Goal: Task Accomplishment & Management: Manage account settings

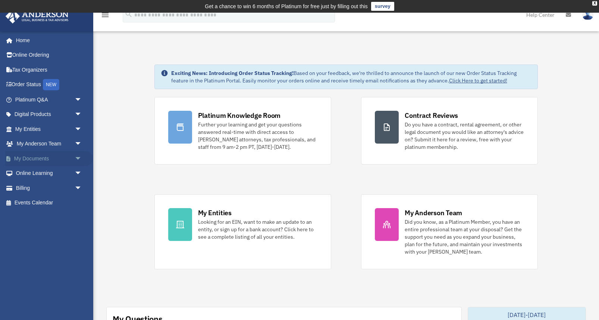
click at [57, 159] on link "My Documents arrow_drop_down" at bounding box center [49, 158] width 88 height 15
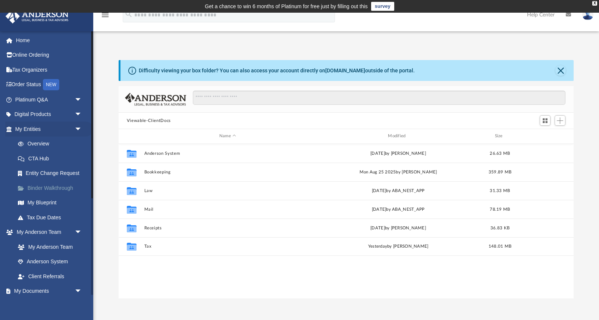
scroll to position [169, 455]
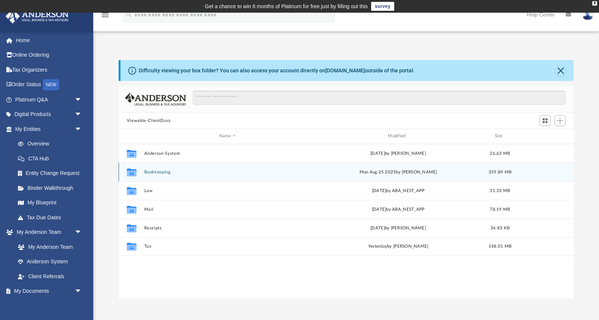
click at [158, 171] on button "Bookkeeping" at bounding box center [227, 172] width 167 height 5
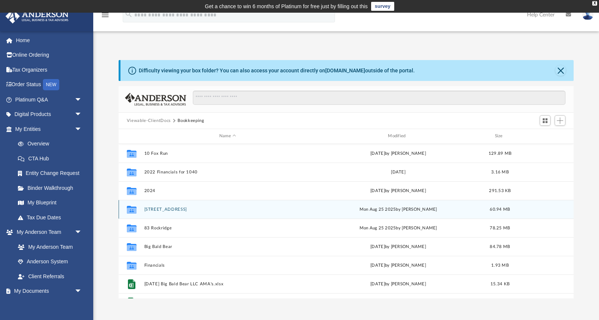
click at [169, 211] on button "[STREET_ADDRESS]" at bounding box center [227, 209] width 167 height 5
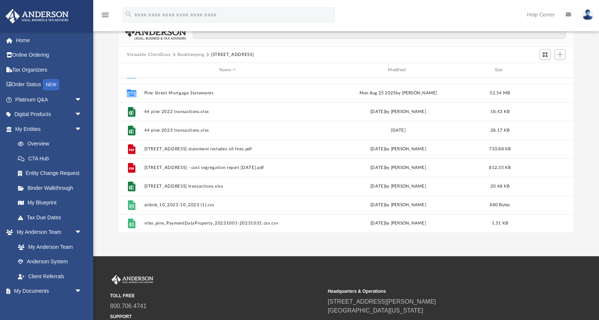
scroll to position [0, 0]
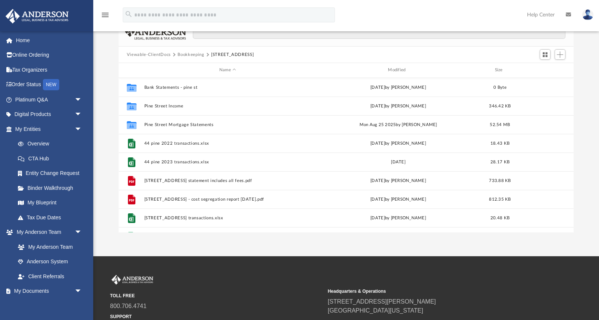
click at [195, 52] on button "Bookkeeping" at bounding box center [190, 54] width 26 height 7
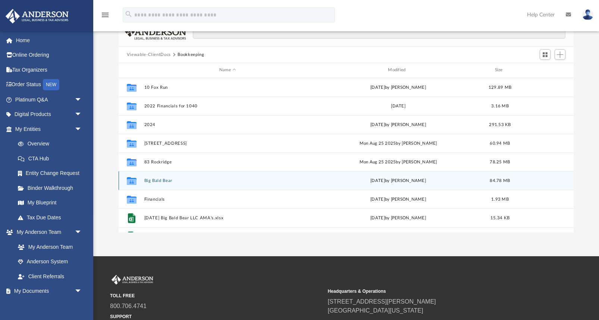
click at [164, 178] on button "Big Bald Bear" at bounding box center [227, 180] width 167 height 5
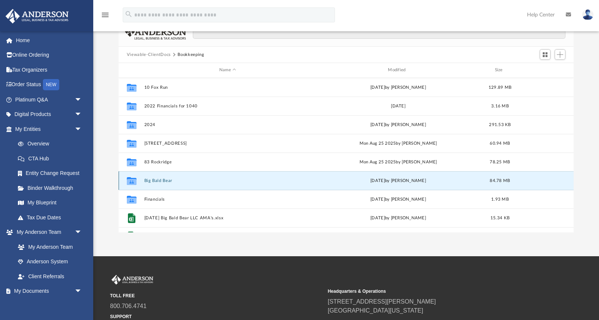
click at [164, 178] on button "Big Bald Bear" at bounding box center [227, 180] width 167 height 5
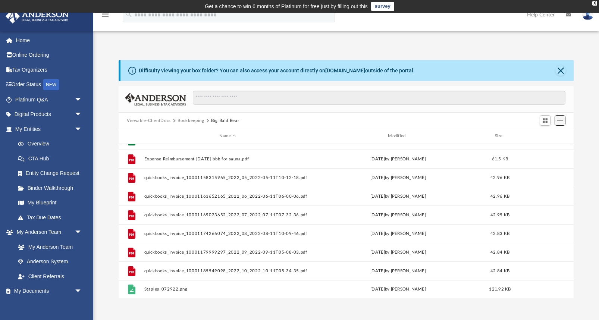
click at [561, 121] on span "Add" at bounding box center [560, 120] width 6 height 6
click at [544, 134] on li "Upload" at bounding box center [549, 135] width 24 height 8
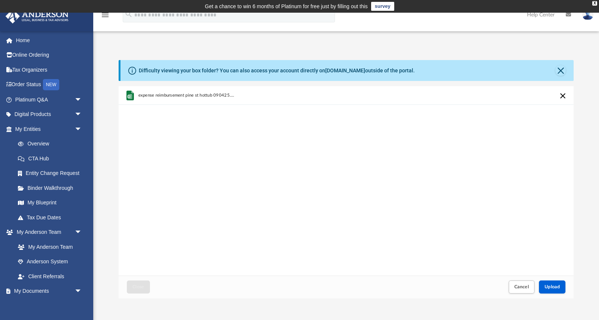
scroll to position [34, 0]
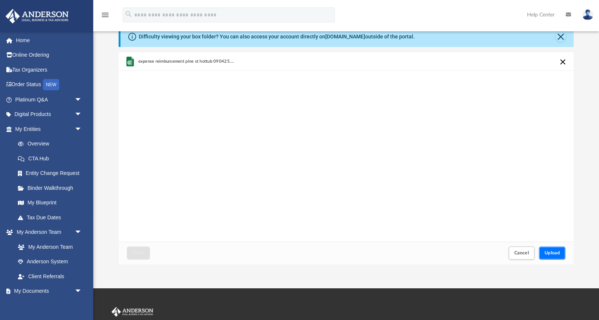
click at [558, 253] on span "Upload" at bounding box center [552, 253] width 16 height 4
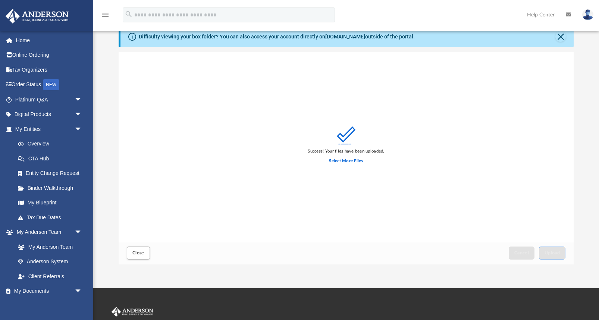
scroll to position [0, 0]
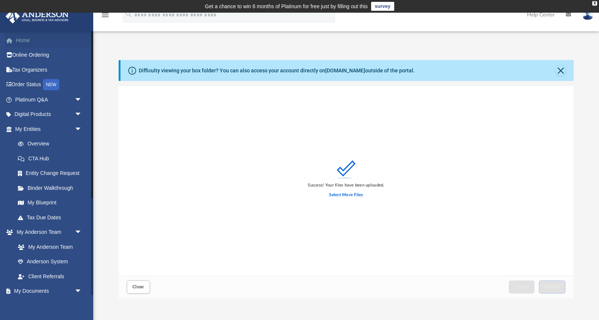
click at [26, 40] on link "Home" at bounding box center [49, 40] width 88 height 15
